Goal: Information Seeking & Learning: Understand process/instructions

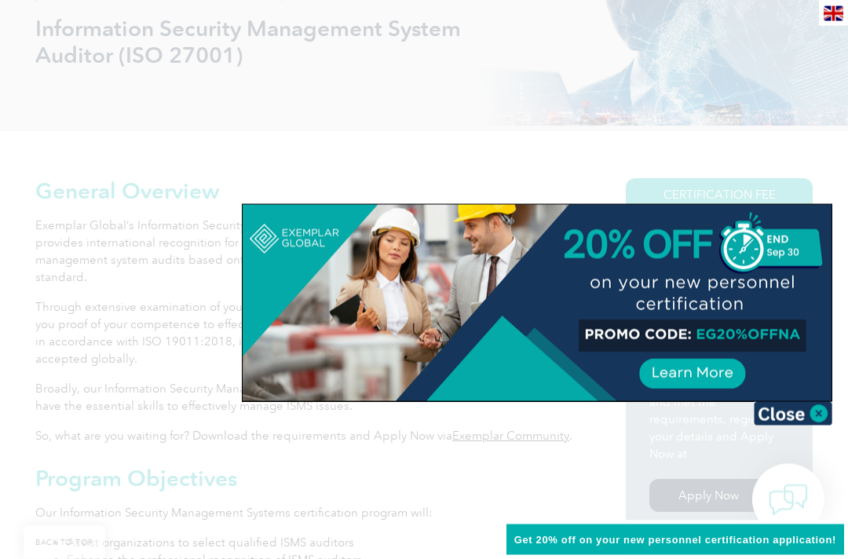
scroll to position [244, 0]
click at [796, 414] on img at bounding box center [793, 414] width 79 height 24
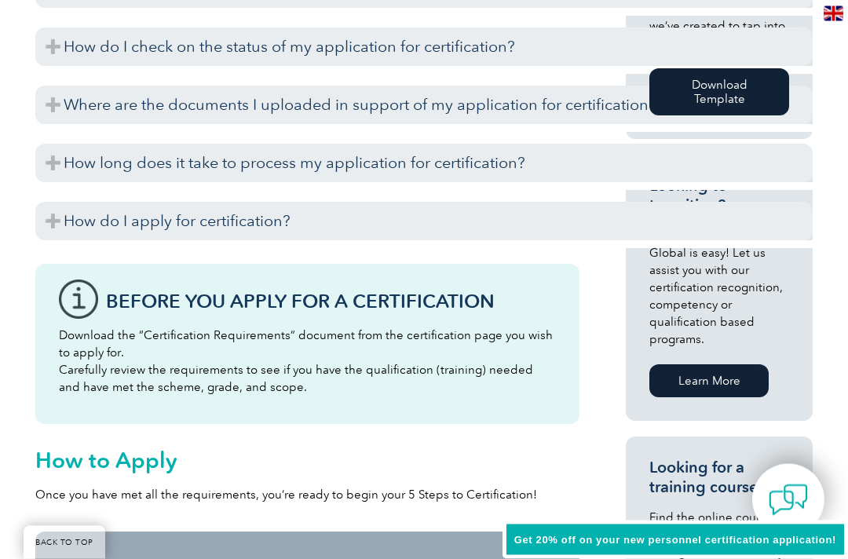
scroll to position [986, 0]
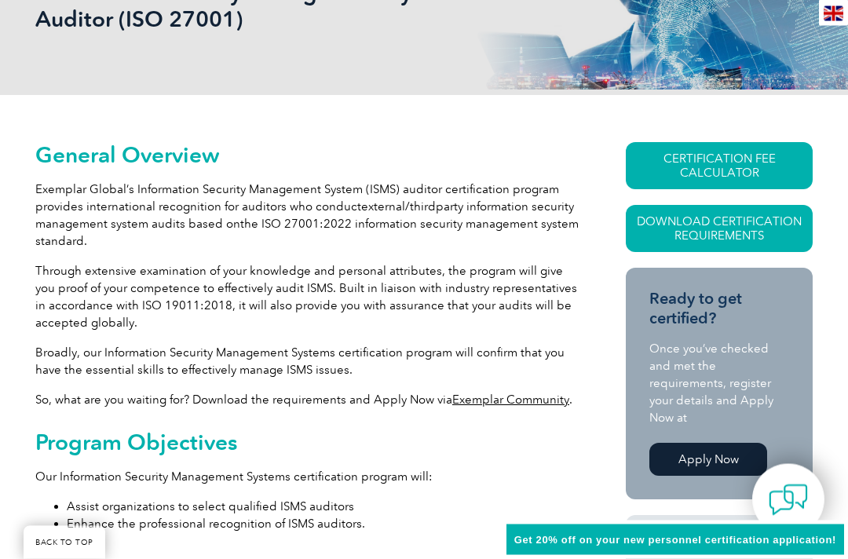
click at [742, 171] on link "CERTIFICATION FEE CALCULATOR" at bounding box center [719, 166] width 187 height 47
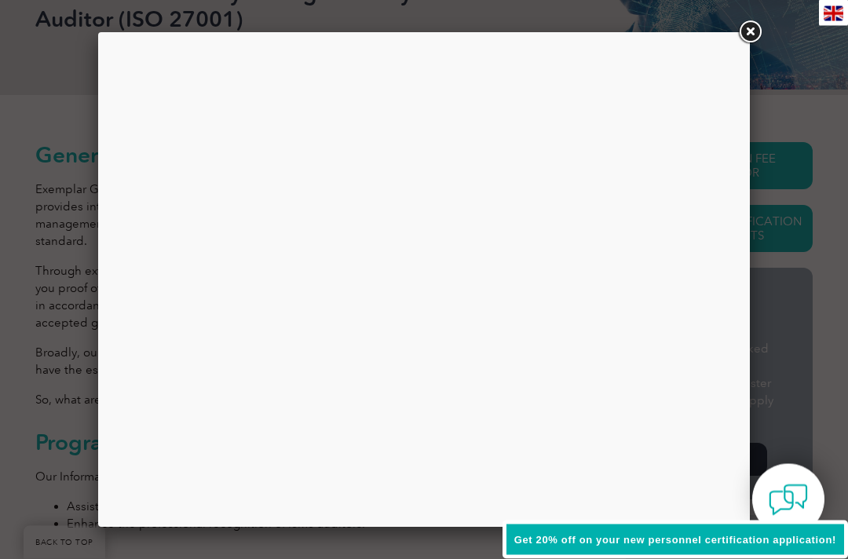
scroll to position [280, 0]
click at [670, 278] on div at bounding box center [424, 279] width 628 height 471
click at [690, 282] on div at bounding box center [424, 279] width 628 height 471
click at [792, 530] on div "Get 20% off on your new personnel certification application!" at bounding box center [676, 540] width 346 height 39
click at [715, 311] on div at bounding box center [424, 279] width 628 height 471
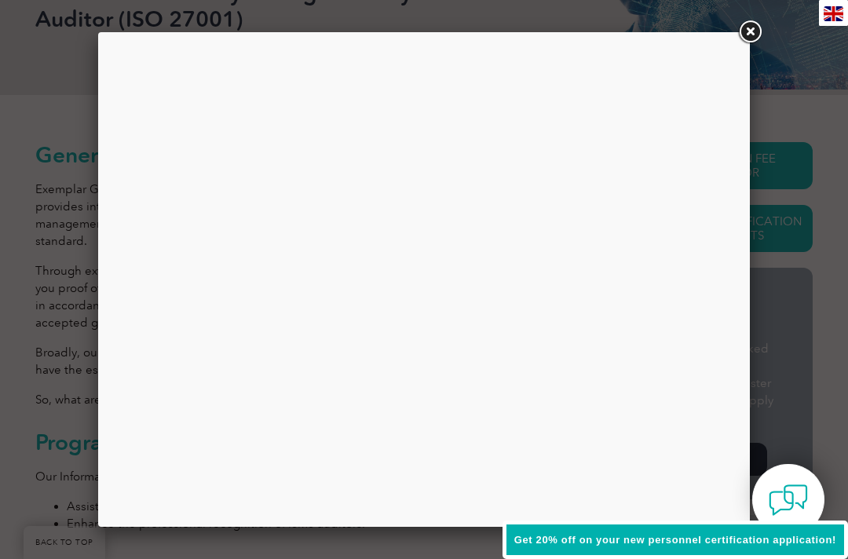
click at [807, 124] on div at bounding box center [424, 279] width 848 height 559
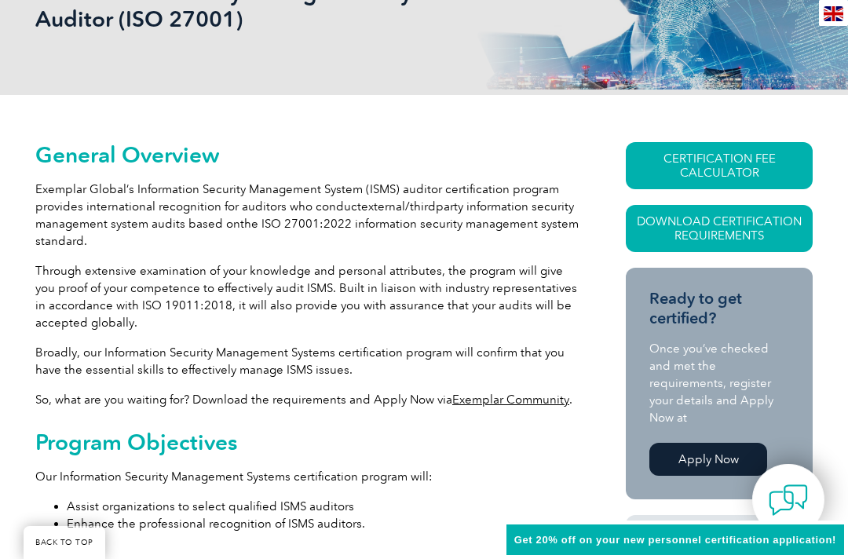
click at [753, 221] on link "Download Certification Requirements" at bounding box center [719, 228] width 187 height 47
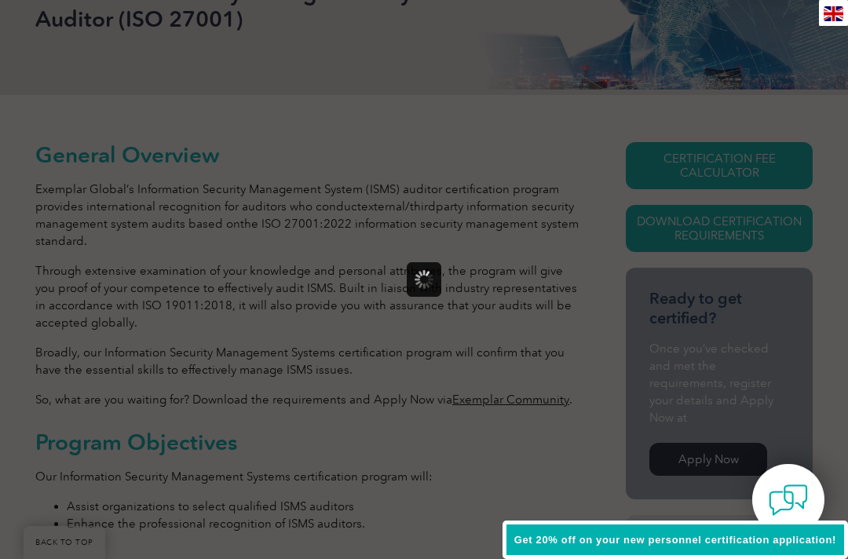
scroll to position [0, 0]
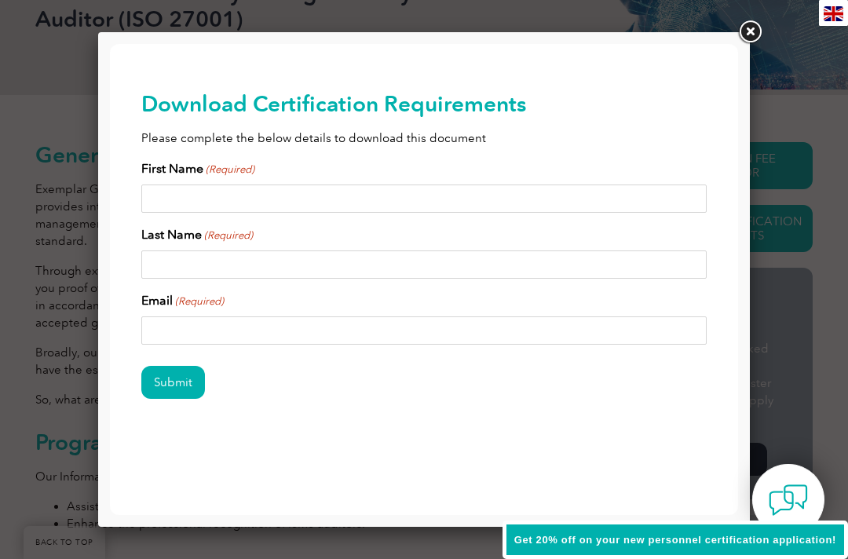
click at [755, 38] on link at bounding box center [750, 32] width 28 height 28
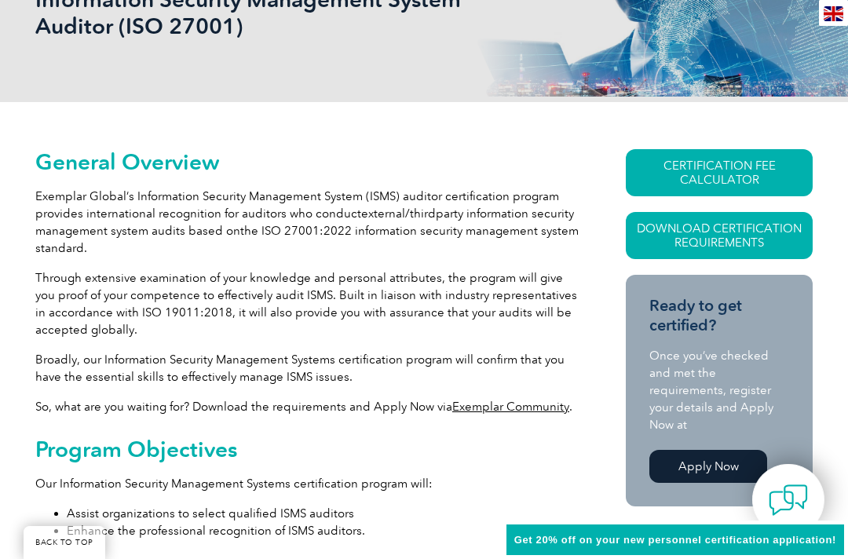
scroll to position [267, 0]
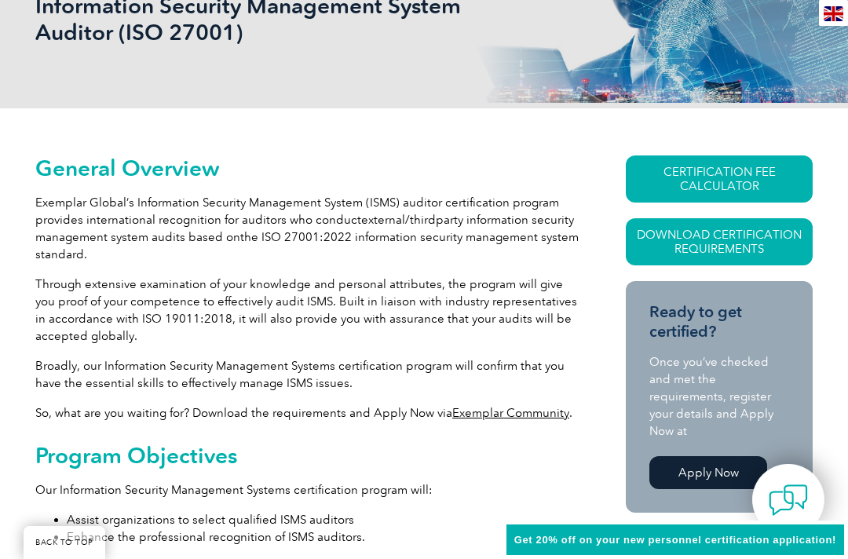
click at [724, 183] on link "CERTIFICATION FEE CALCULATOR" at bounding box center [719, 179] width 187 height 47
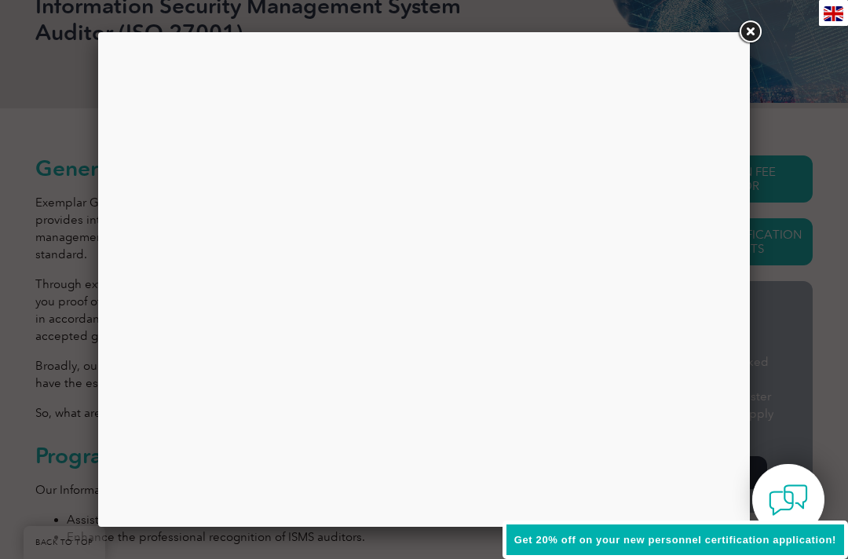
scroll to position [266, 0]
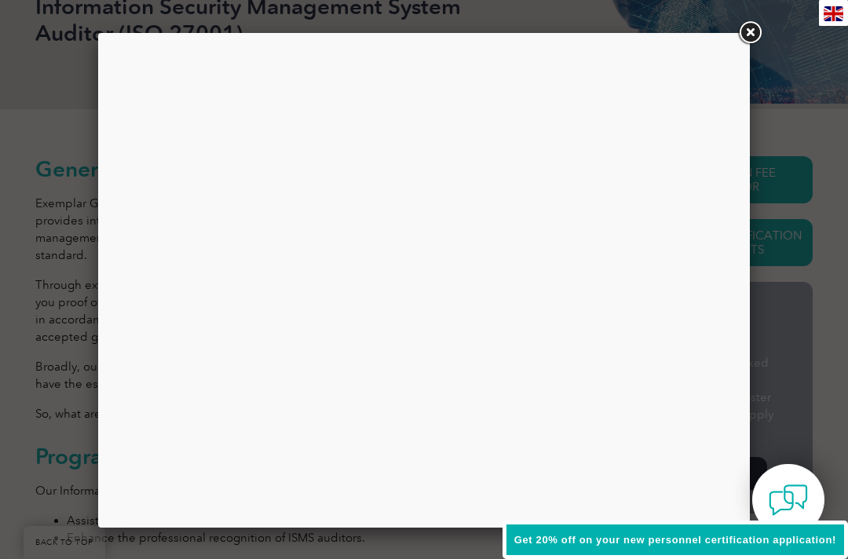
click at [745, 540] on span "Get 20% off on your new personnel certification application!" at bounding box center [675, 540] width 322 height 12
click at [757, 37] on link at bounding box center [750, 33] width 28 height 28
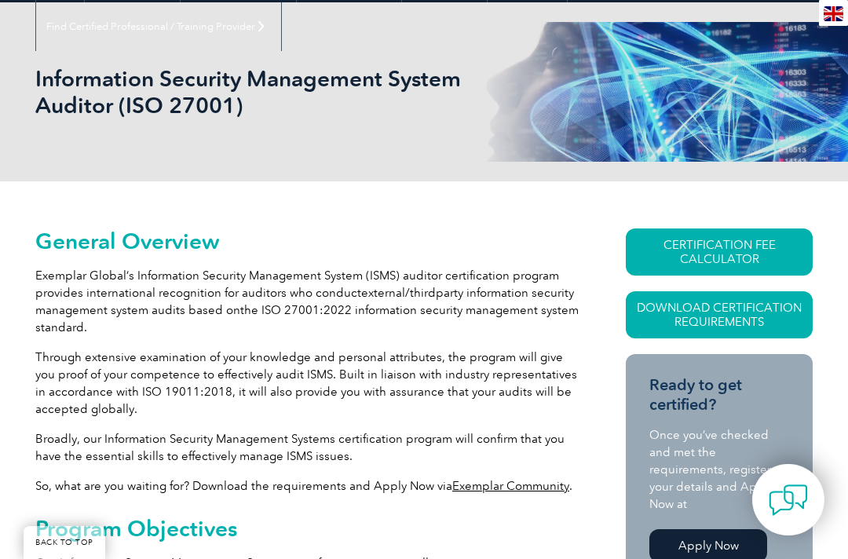
scroll to position [196, 0]
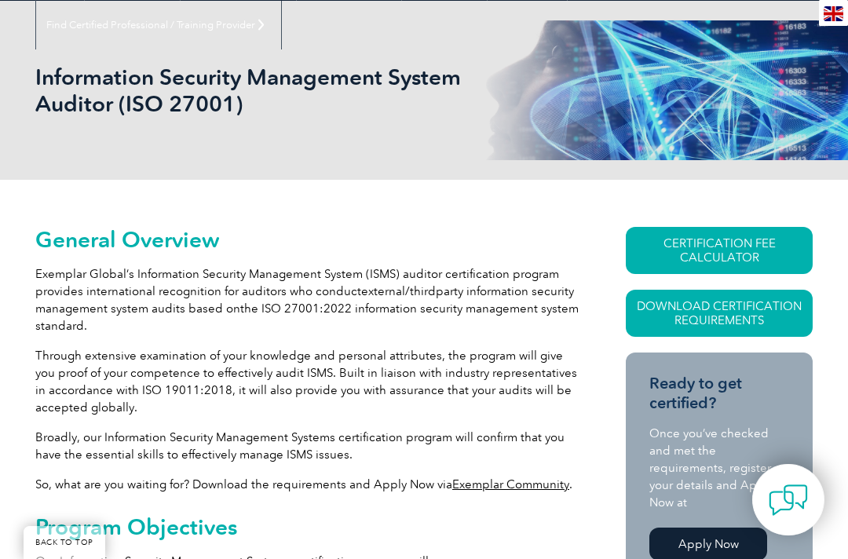
click at [741, 253] on link "CERTIFICATION FEE CALCULATOR" at bounding box center [719, 250] width 187 height 47
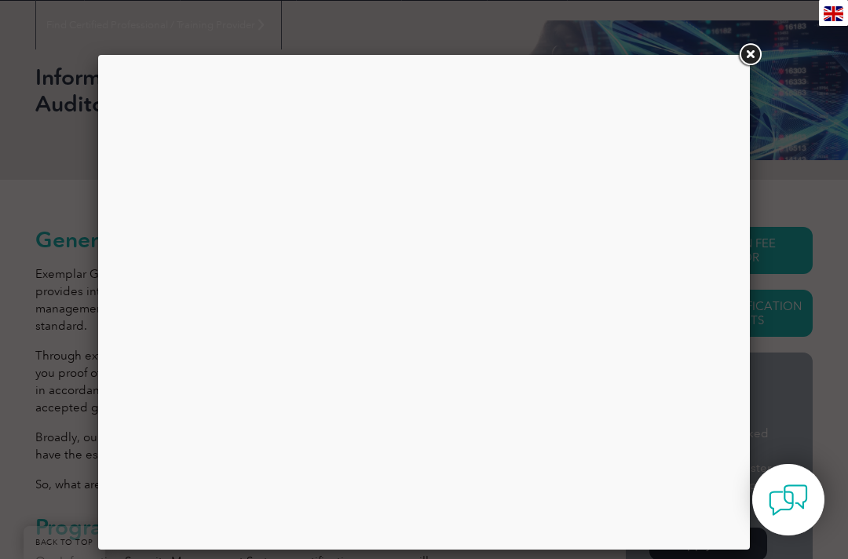
click at [693, 139] on div at bounding box center [424, 302] width 628 height 471
click at [763, 59] on link at bounding box center [750, 55] width 28 height 28
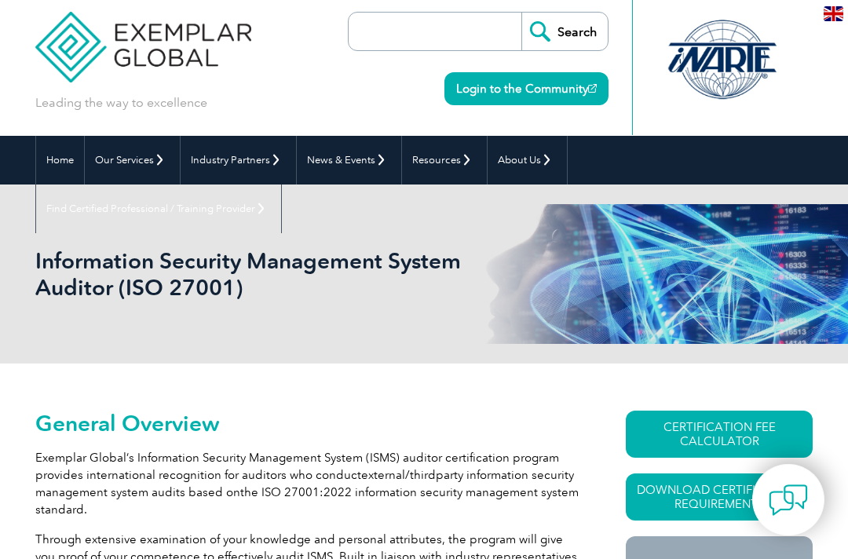
scroll to position [0, 0]
